Goal: Check status: Check status

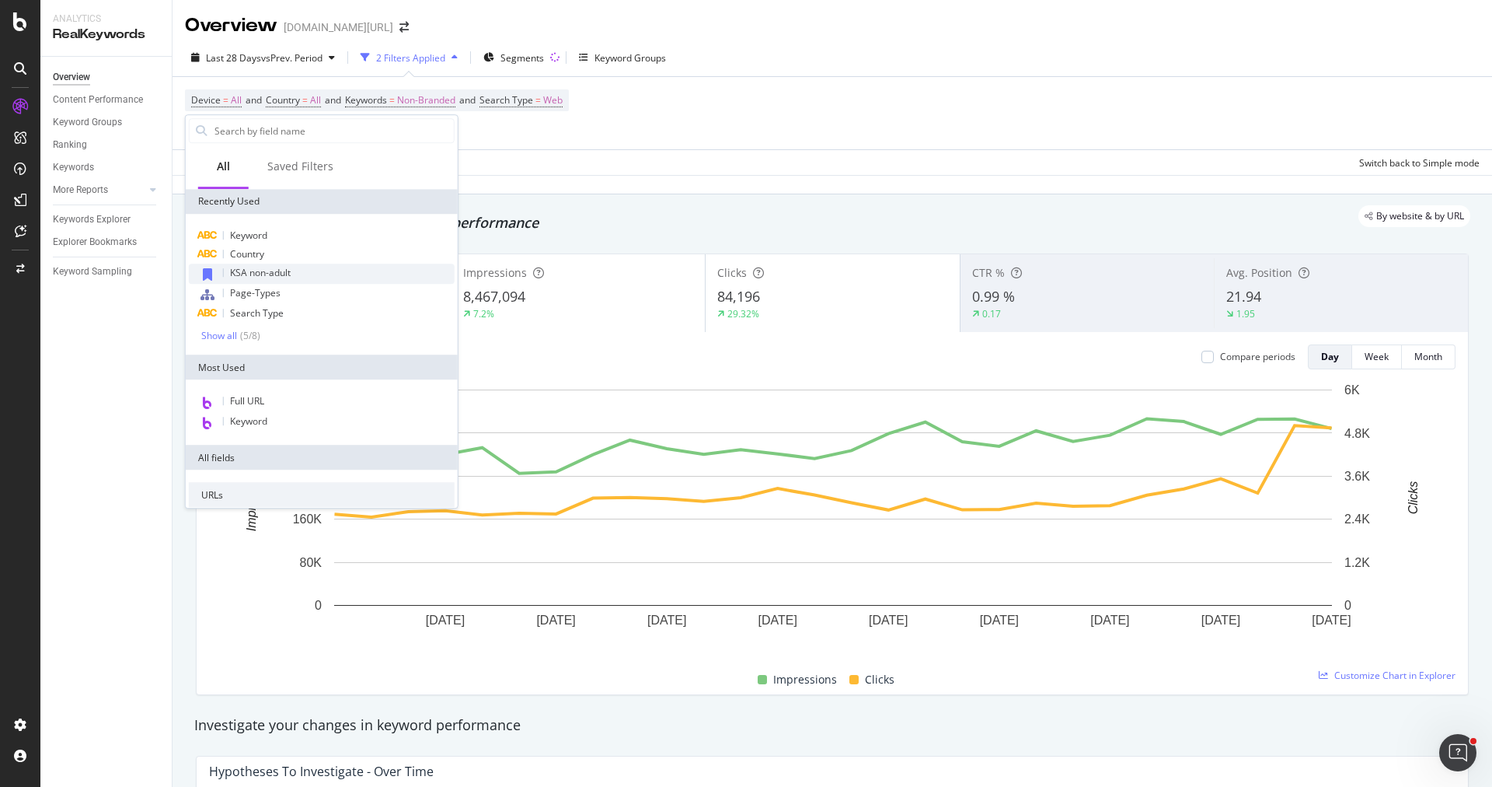
click at [274, 271] on span "KSA non-adult" at bounding box center [260, 272] width 61 height 13
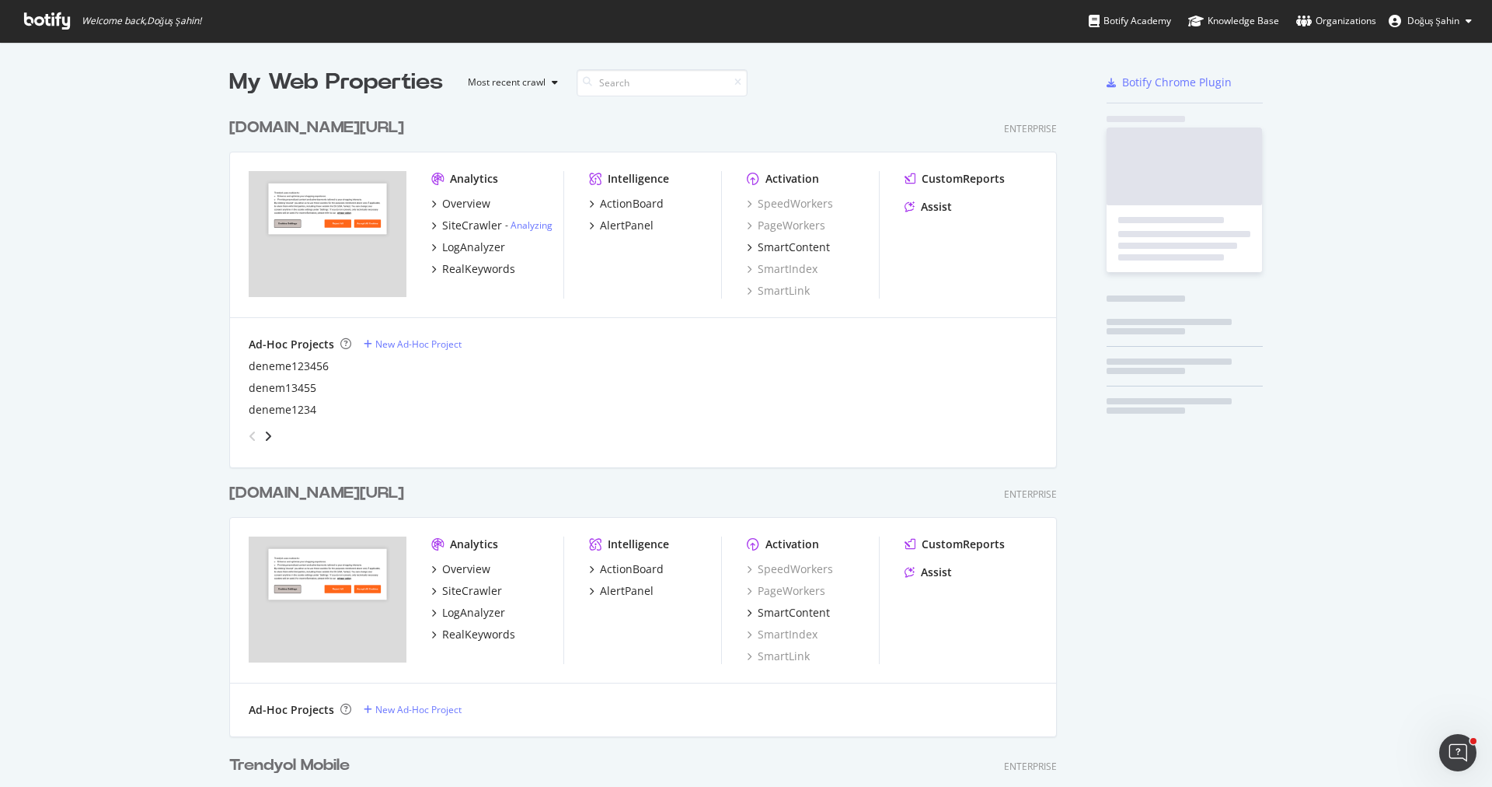
scroll to position [2218, 840]
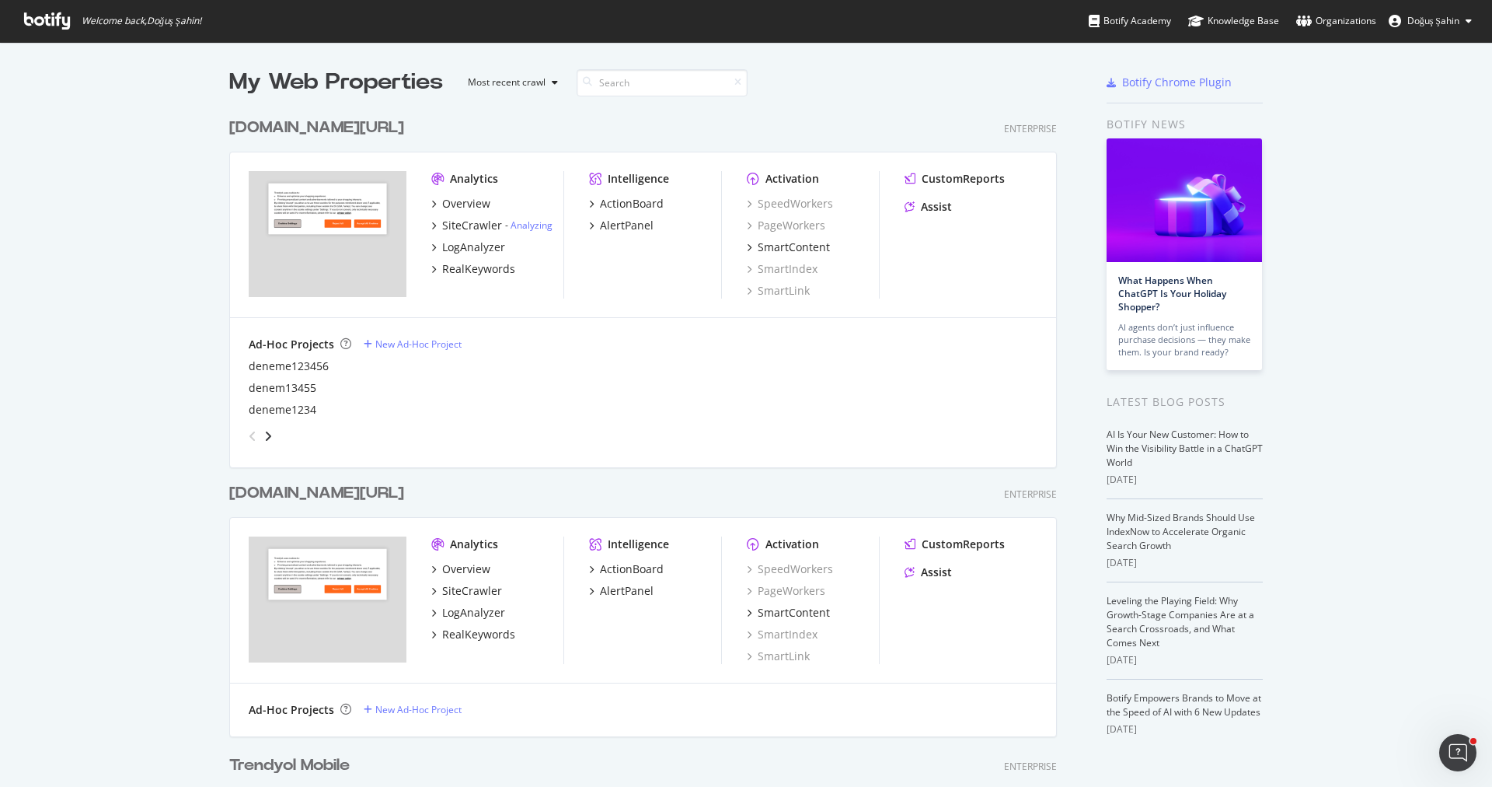
click at [552, 407] on div "deneme1234" at bounding box center [643, 410] width 789 height 16
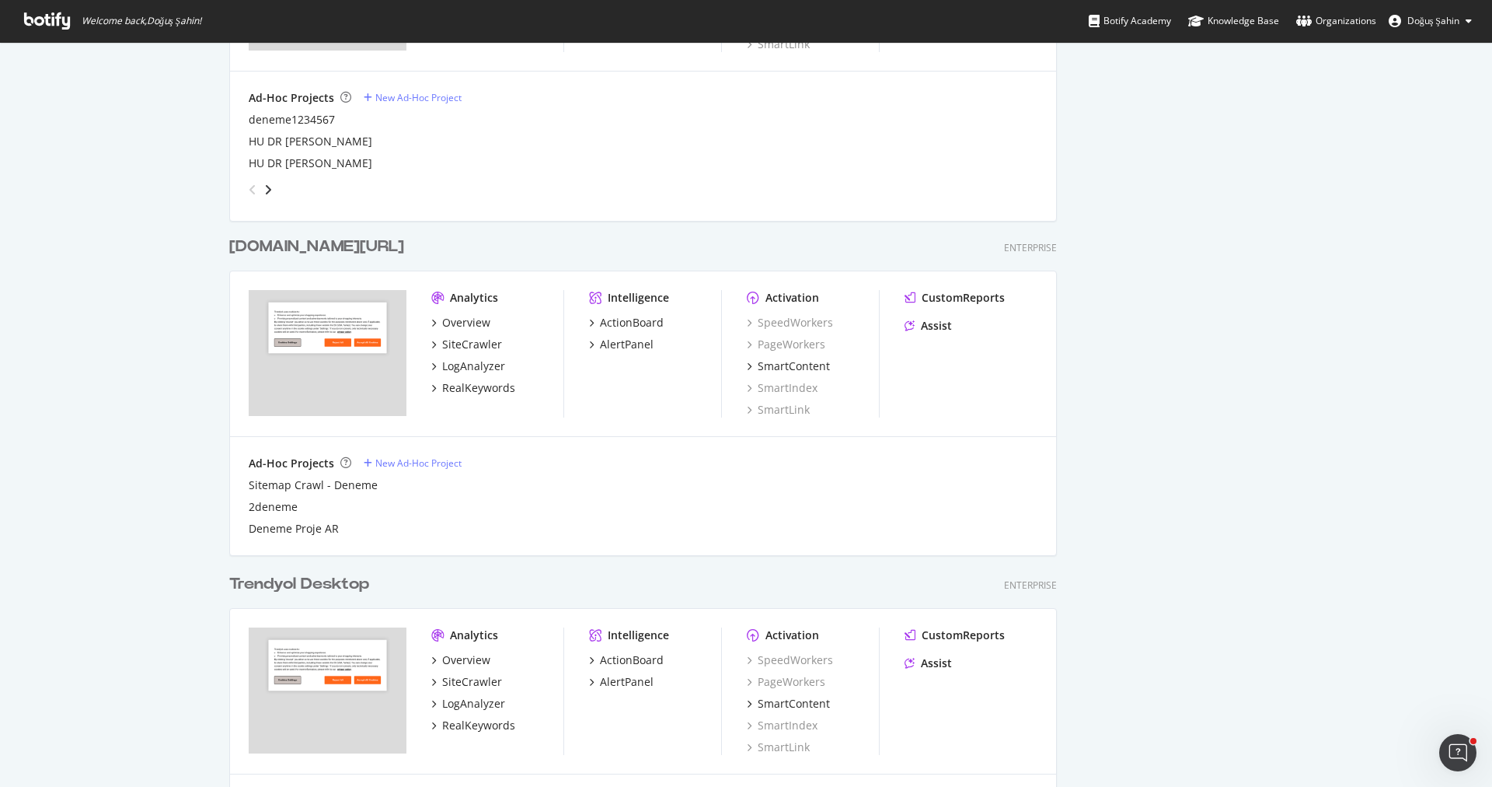
scroll to position [882, 0]
click at [488, 385] on div "RealKeywords" at bounding box center [478, 390] width 73 height 16
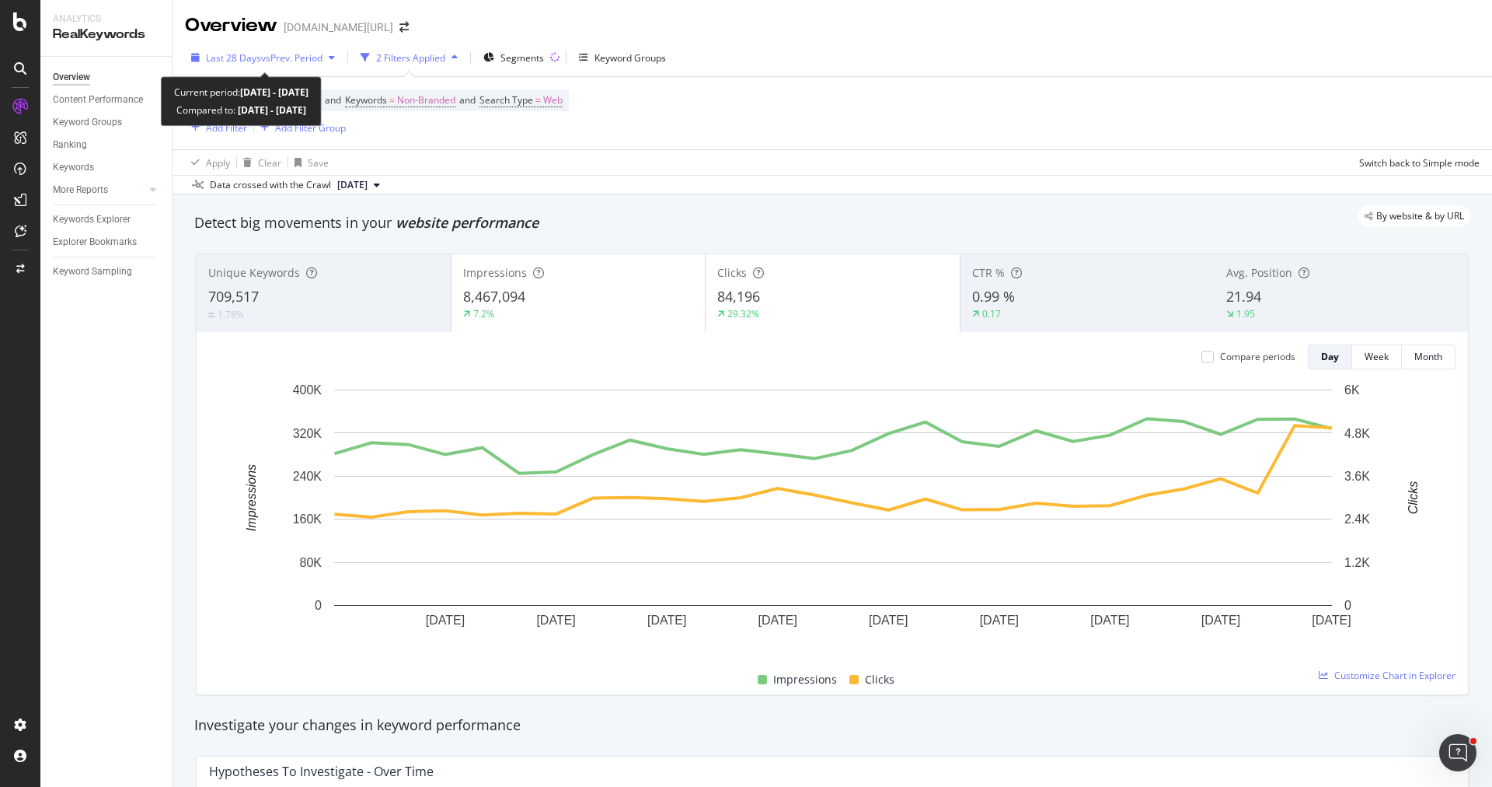
click at [259, 61] on span "Last 28 Days" at bounding box center [233, 57] width 55 height 13
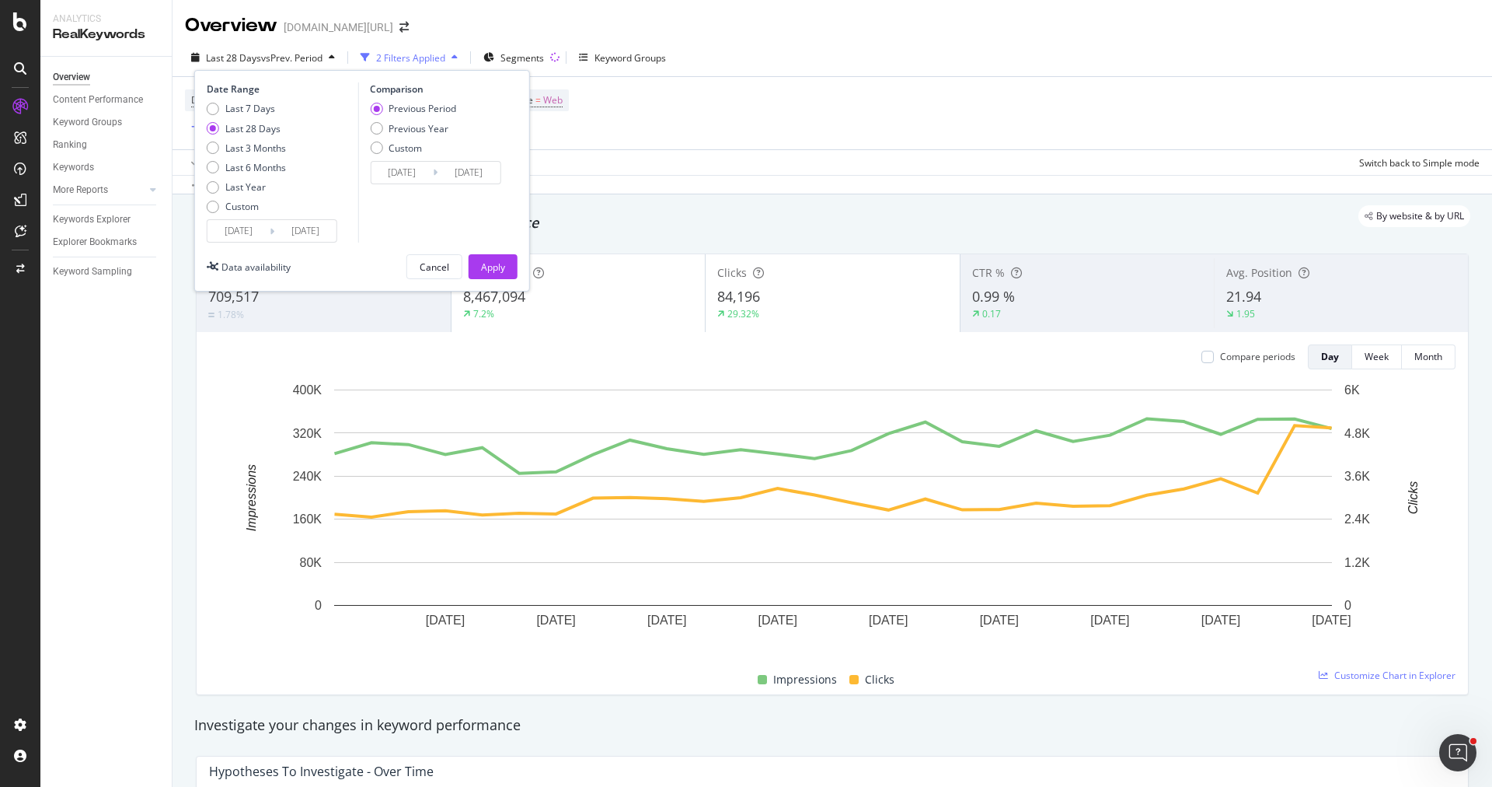
click at [258, 244] on div "Date Range Last 7 Days Last 28 Days Last 3 Months Last 6 Months Last Year Custo…" at bounding box center [362, 181] width 336 height 222
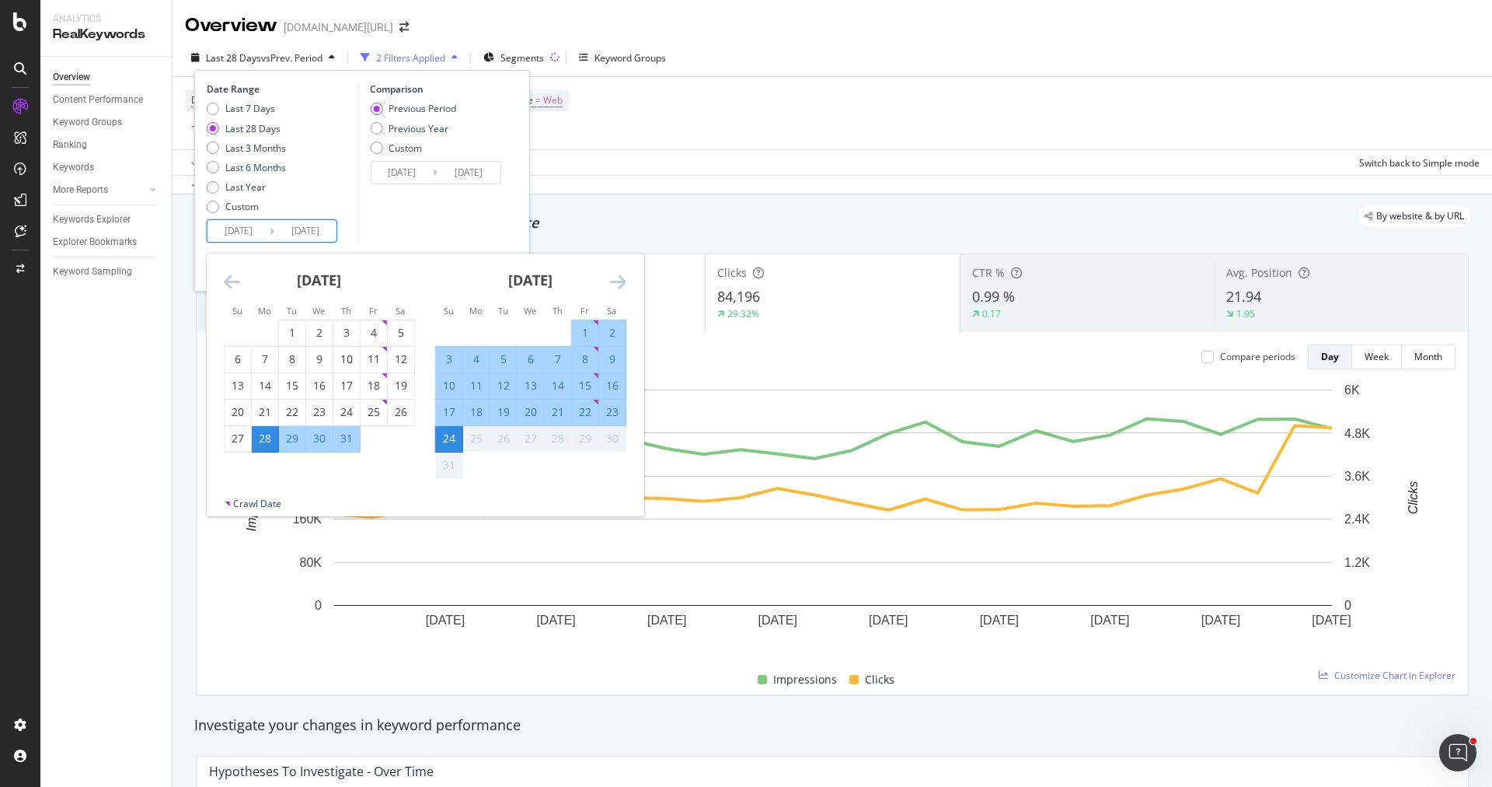
click at [240, 220] on input "2025/07/28" at bounding box center [239, 231] width 62 height 22
click at [232, 274] on icon "Move backward to switch to the previous month." at bounding box center [232, 281] width 16 height 19
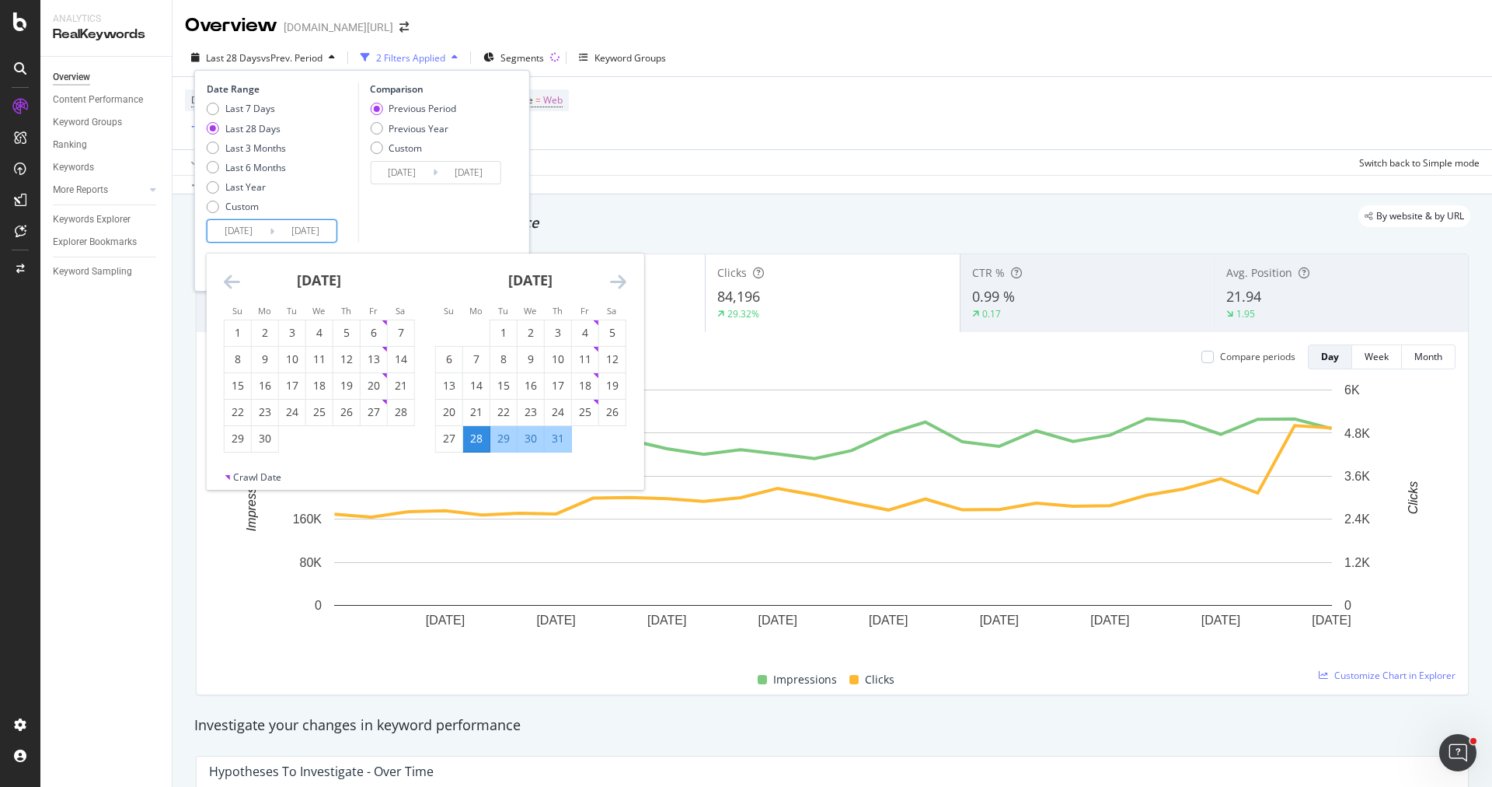
click at [232, 274] on icon "Move backward to switch to the previous month." at bounding box center [232, 281] width 16 height 19
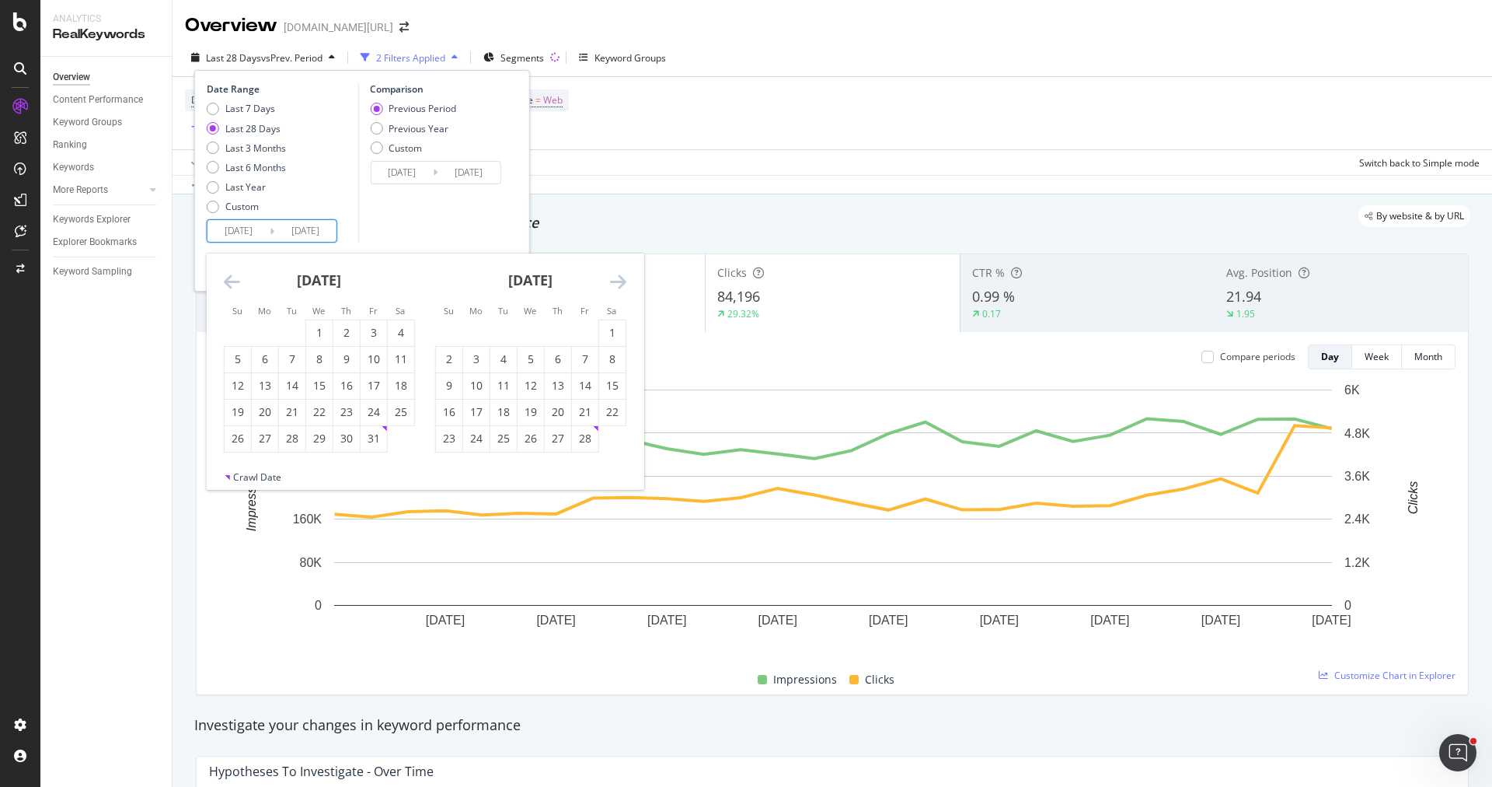
click at [232, 274] on icon "Move backward to switch to the previous month." at bounding box center [232, 281] width 16 height 19
click at [233, 275] on icon "Move backward to switch to the previous month." at bounding box center [232, 281] width 16 height 19
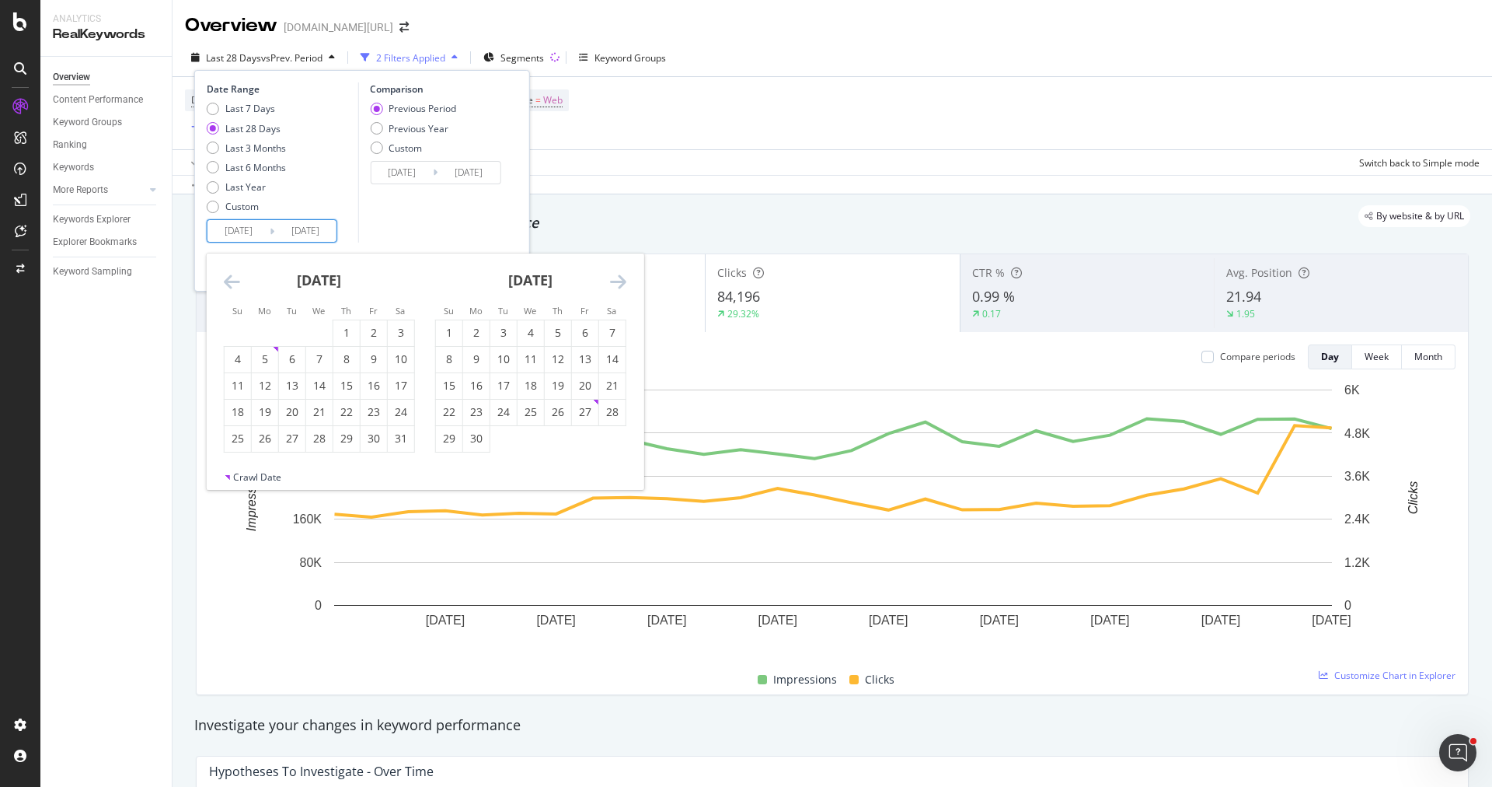
click at [233, 275] on icon "Move backward to switch to the previous month." at bounding box center [232, 281] width 16 height 19
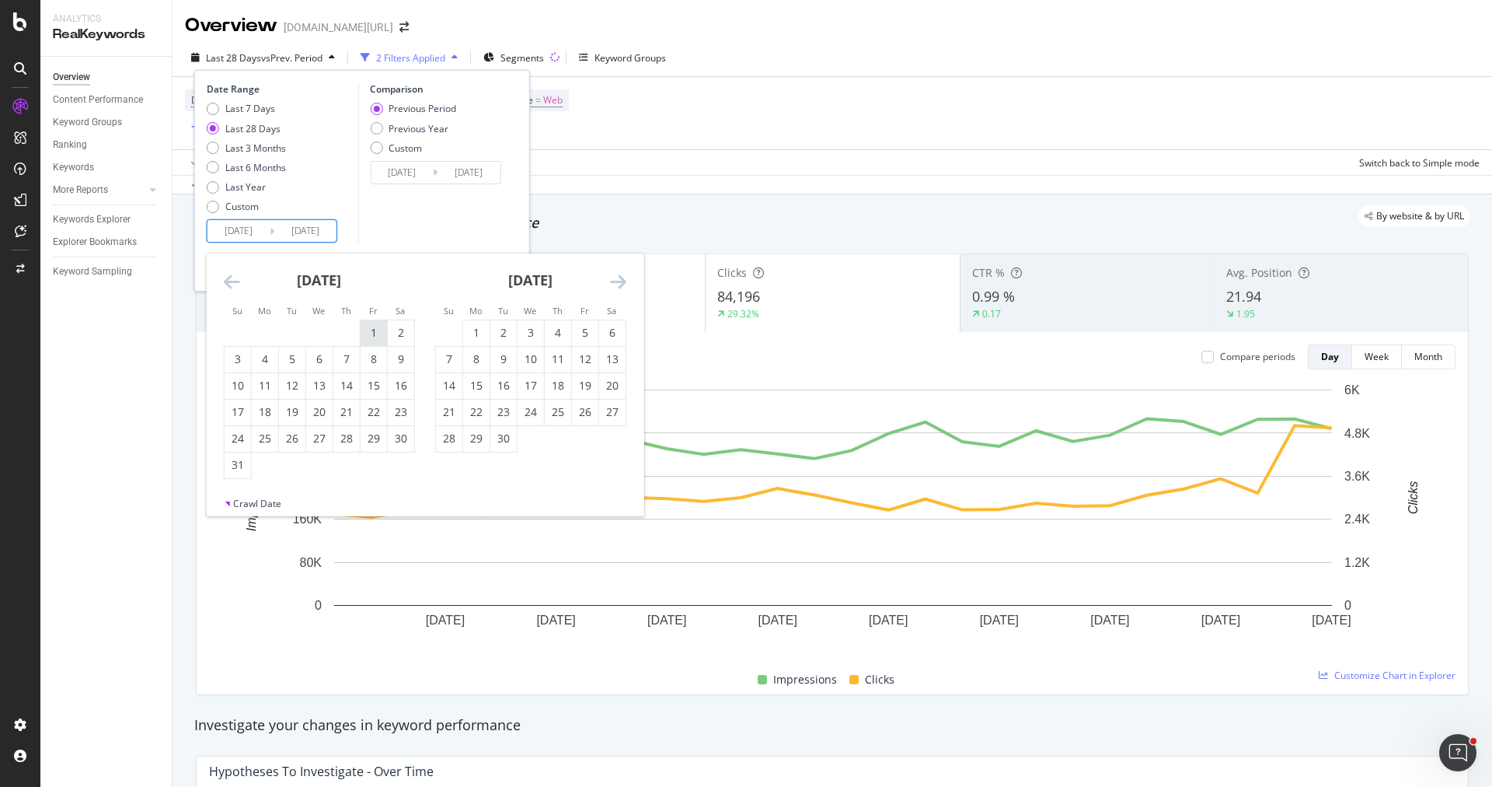
click at [379, 328] on div "1" at bounding box center [374, 333] width 26 height 16
type input "2024/03/01"
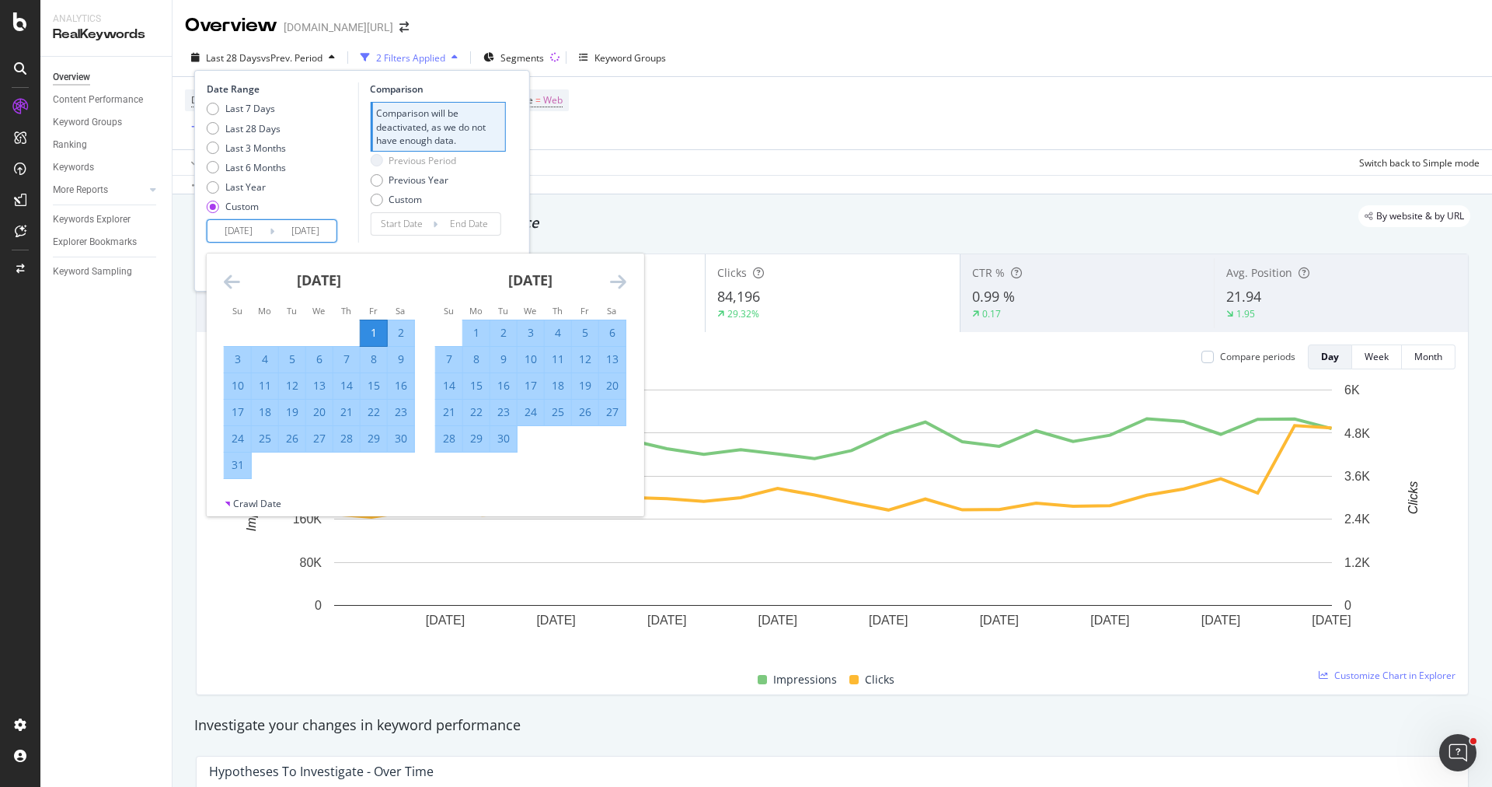
click at [613, 285] on icon "Move forward to switch to the next month." at bounding box center [618, 281] width 16 height 19
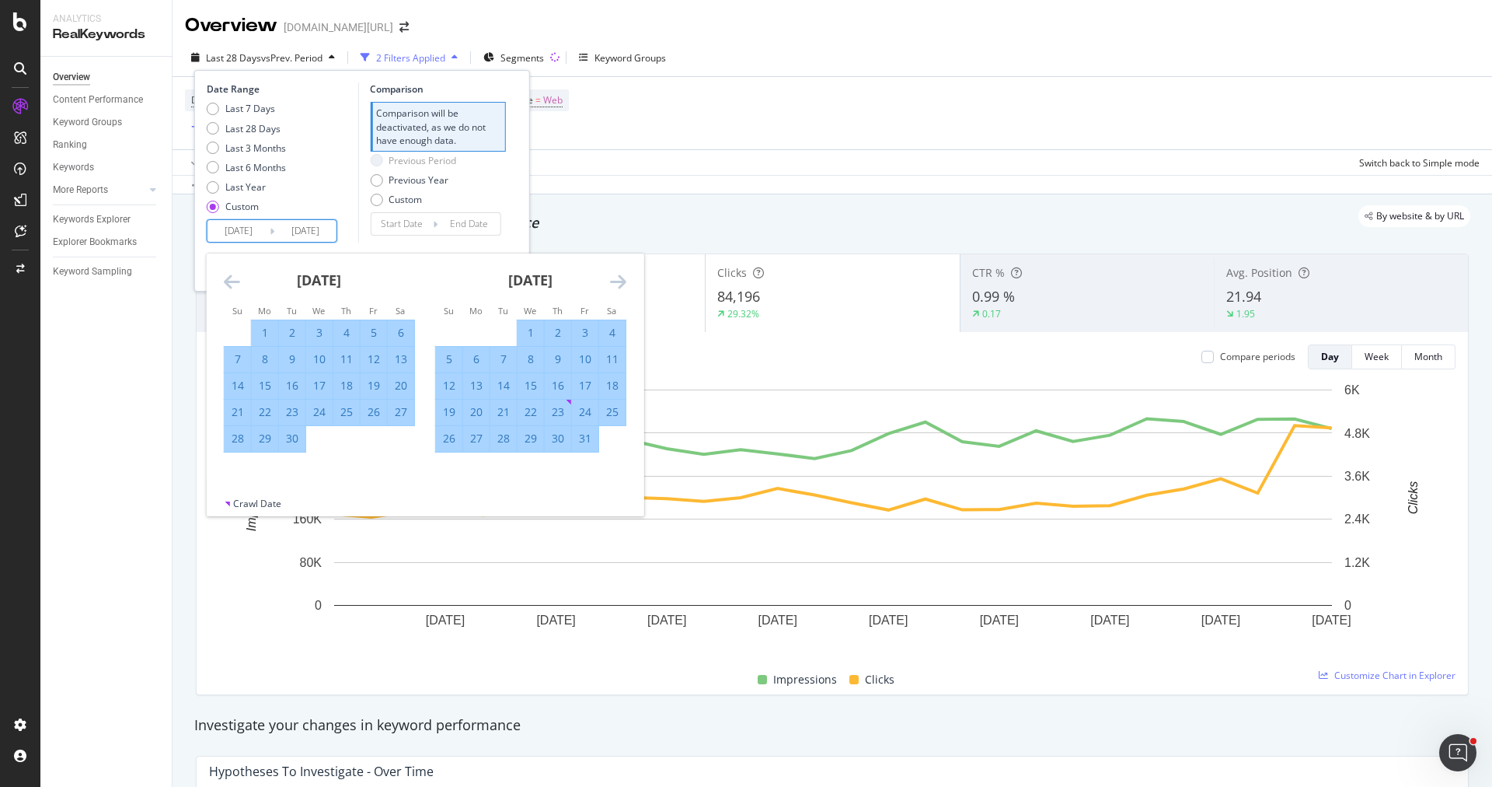
click at [613, 285] on icon "Move forward to switch to the next month." at bounding box center [618, 281] width 16 height 19
click at [231, 291] on div "Move backward to switch to the previous month." at bounding box center [232, 281] width 16 height 19
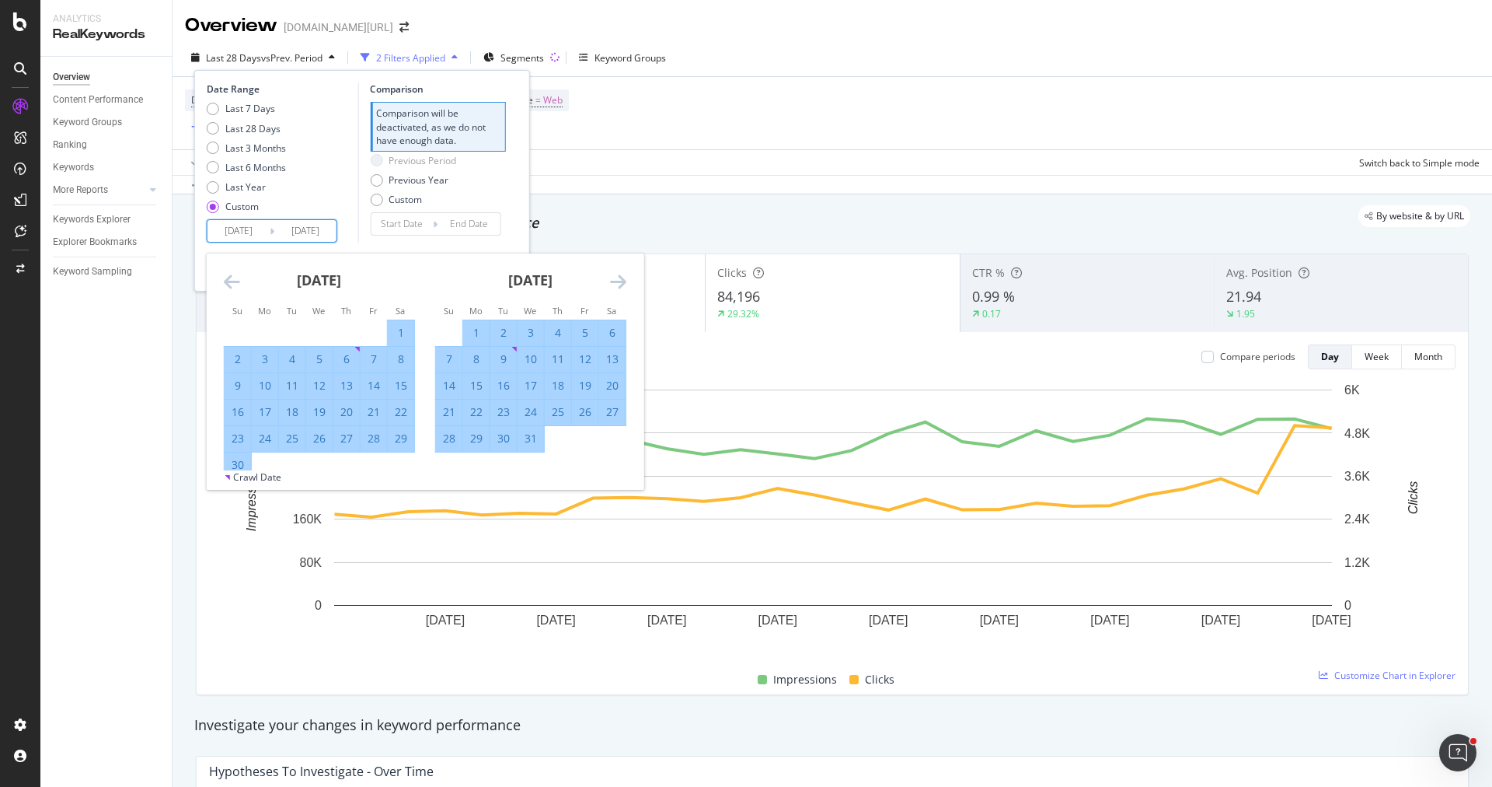
click at [624, 281] on icon "Move forward to switch to the next month." at bounding box center [618, 281] width 16 height 19
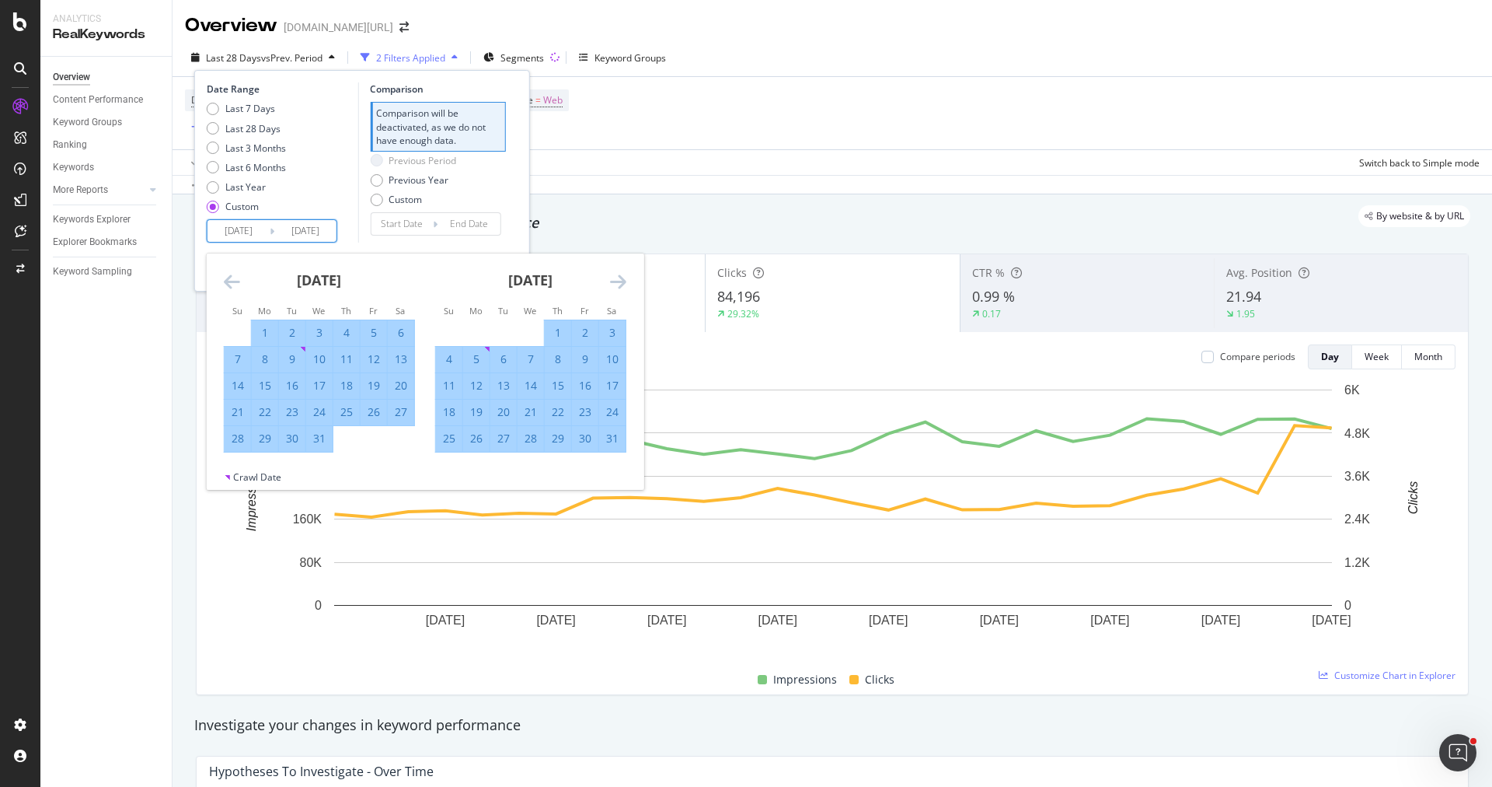
click at [624, 281] on icon "Move forward to switch to the next month." at bounding box center [618, 281] width 16 height 19
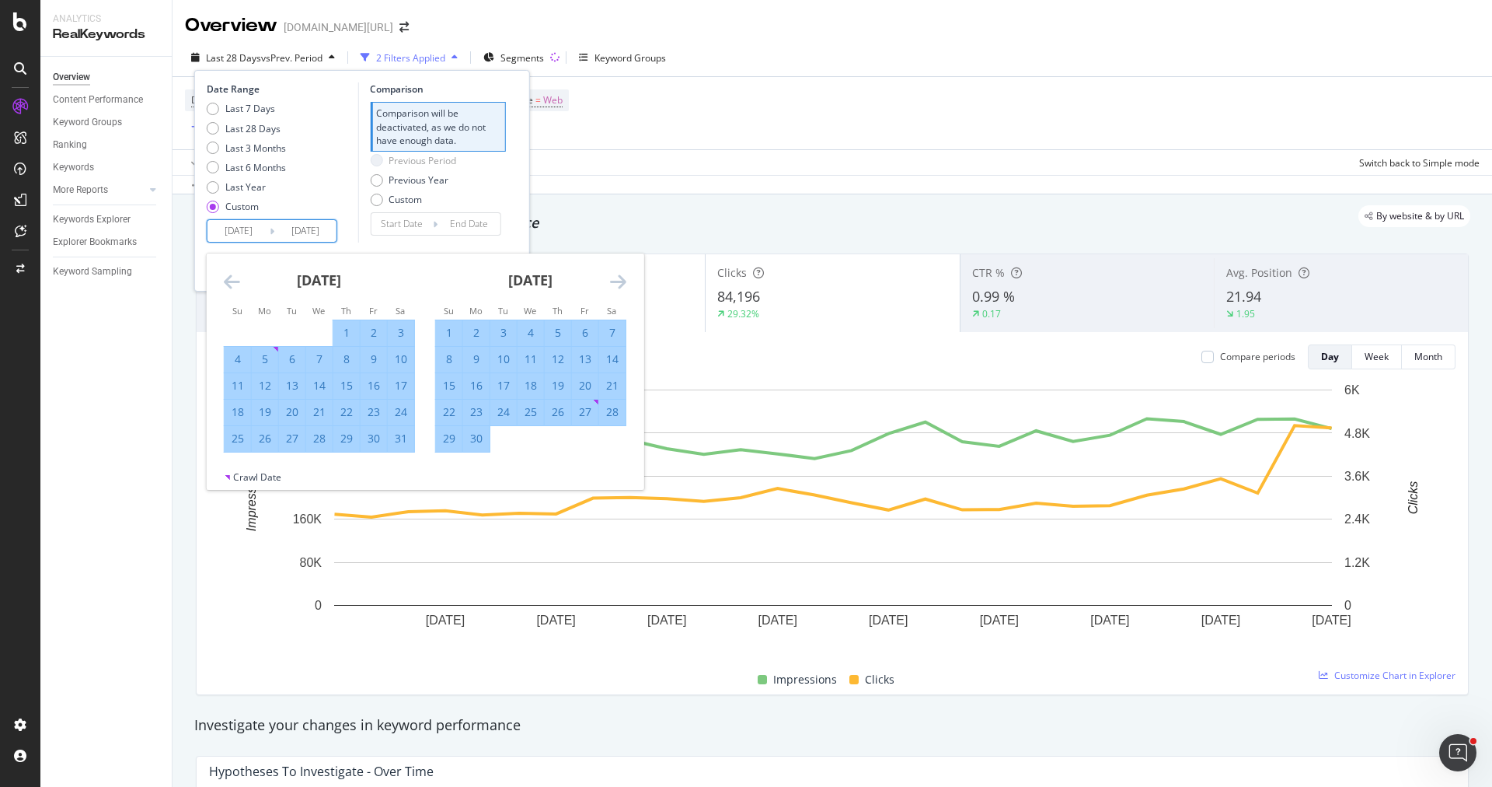
click at [342, 333] on div "1" at bounding box center [346, 333] width 26 height 16
type input "2024/08/01"
type input "2023/09/29"
type input "2024/02/29"
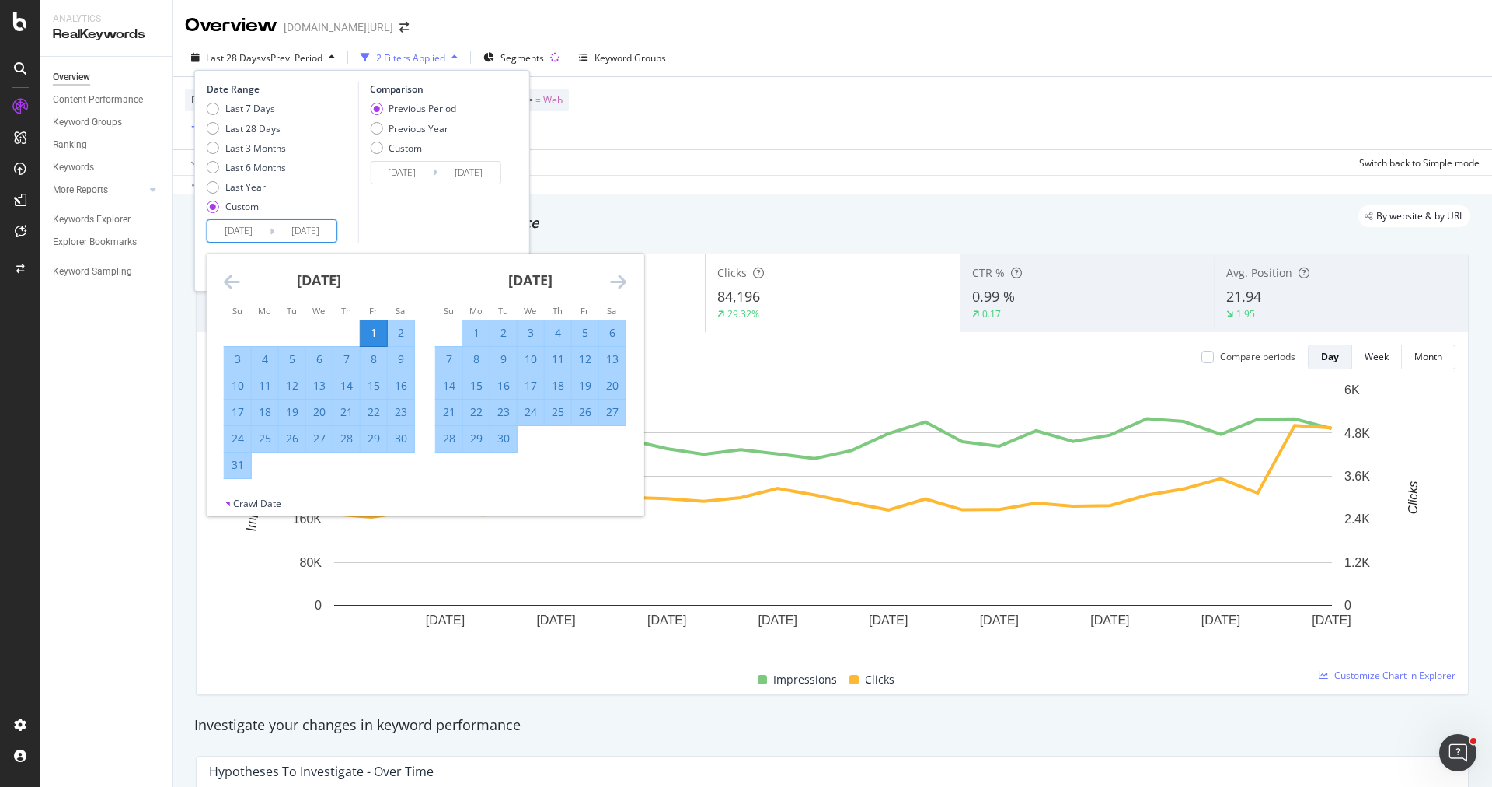
click at [251, 227] on input "2024/03/01" at bounding box center [239, 231] width 62 height 22
click at [232, 275] on icon "Move backward to switch to the previous month." at bounding box center [232, 281] width 16 height 19
